Goal: Information Seeking & Learning: Find specific fact

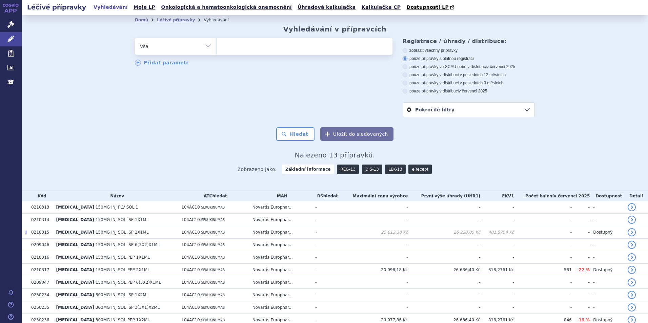
select select
click at [244, 47] on ul at bounding box center [305, 45] width 176 height 14
click at [217, 47] on select "[MEDICAL_DATA]" at bounding box center [216, 46] width 0 height 17
type input "tr"
type input "trod"
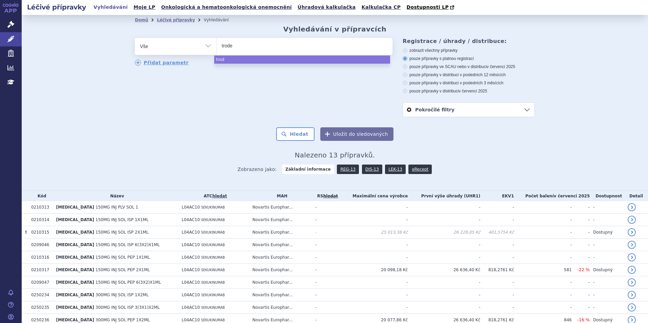
type input "trodel"
type input "trodelv"
type input "[MEDICAL_DATA]"
select select "[MEDICAL_DATA]"
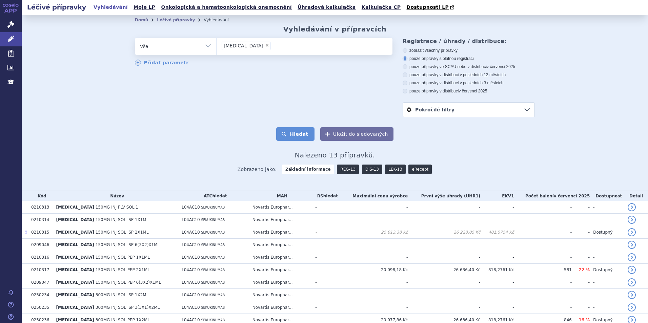
click at [300, 129] on button "Hledat" at bounding box center [295, 134] width 38 height 14
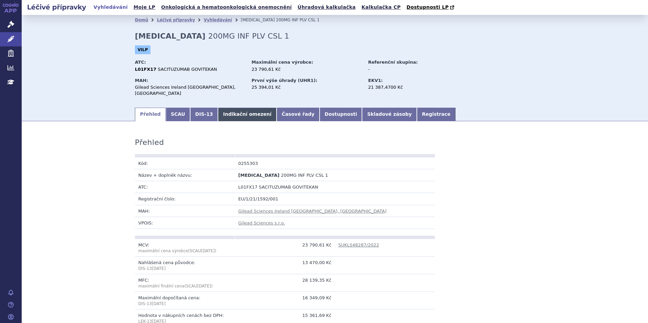
click at [236, 115] on link "Indikační omezení" at bounding box center [247, 115] width 59 height 14
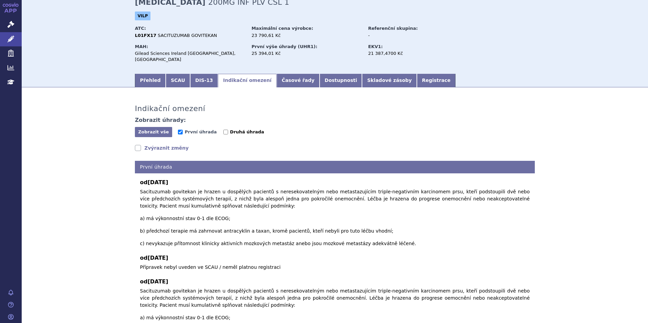
scroll to position [103, 0]
